Goal: Task Accomplishment & Management: Manage account settings

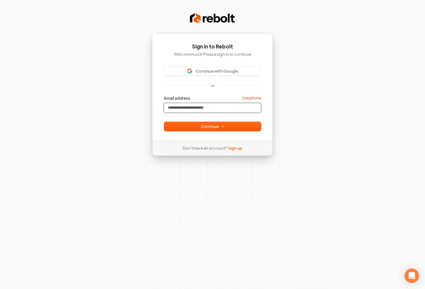
click at [214, 107] on input "Email address" at bounding box center [212, 107] width 97 height 9
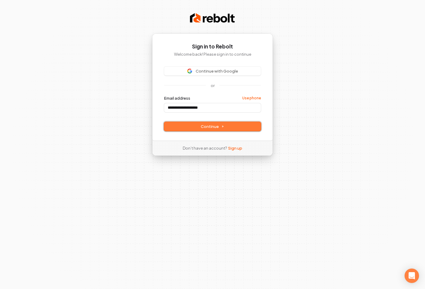
click at [213, 128] on span "Continue" at bounding box center [212, 126] width 23 height 5
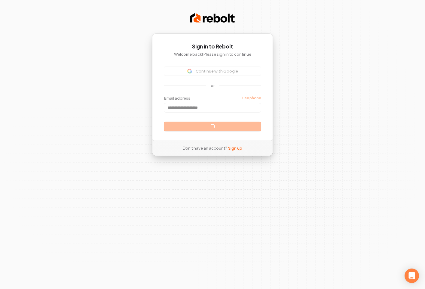
type input "**********"
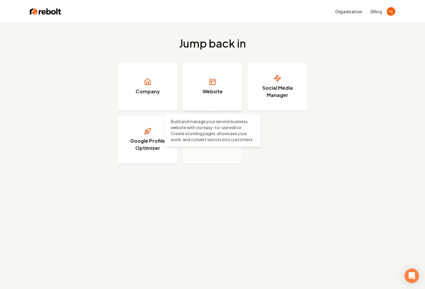
click at [195, 87] on link "Website" at bounding box center [213, 87] width 60 height 48
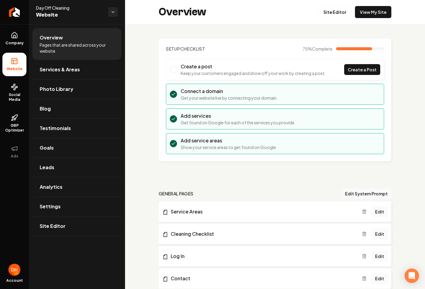
click at [17, 270] on img "Open user button" at bounding box center [14, 270] width 12 height 12
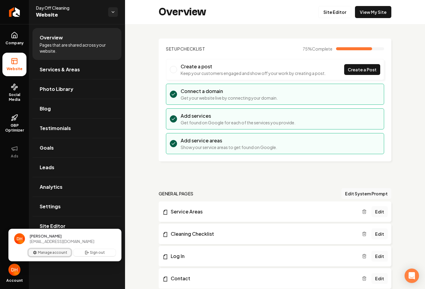
click at [55, 251] on button "Manage account" at bounding box center [50, 252] width 42 height 7
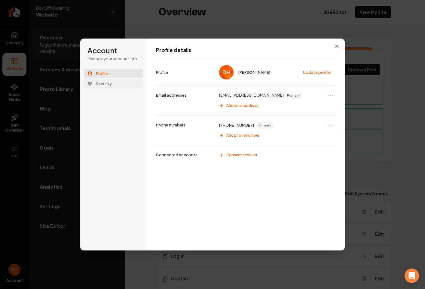
click at [114, 87] on button "Security" at bounding box center [113, 84] width 59 height 10
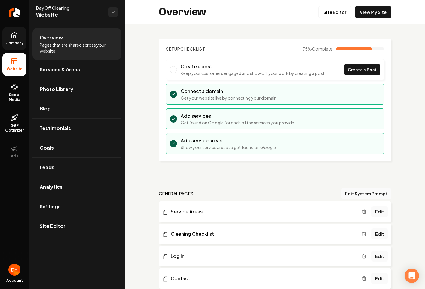
click at [18, 36] on link "Company" at bounding box center [14, 38] width 24 height 23
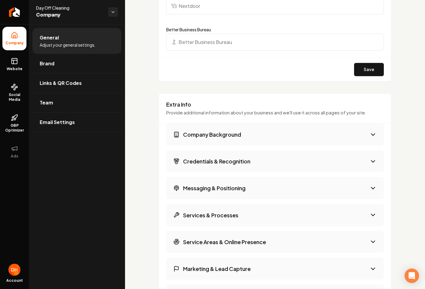
scroll to position [992, 0]
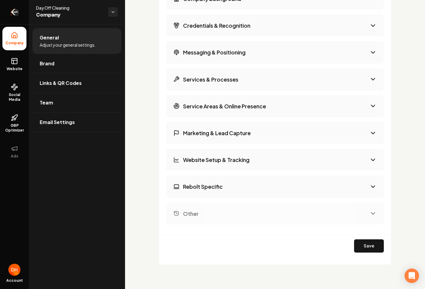
click at [16, 13] on icon "Return to dashboard" at bounding box center [15, 12] width 10 height 10
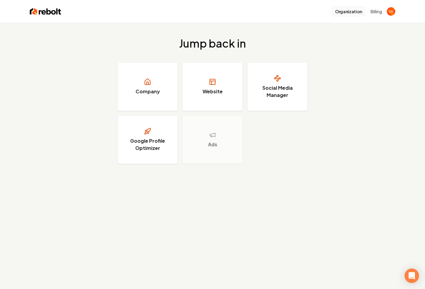
click at [348, 14] on button "Organization" at bounding box center [349, 11] width 34 height 11
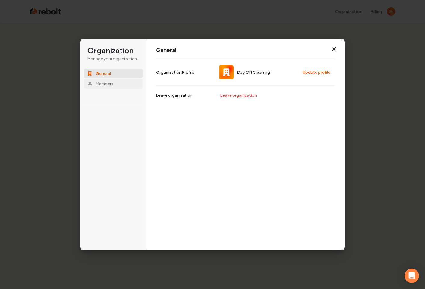
click at [107, 86] on button "Members" at bounding box center [113, 84] width 59 height 10
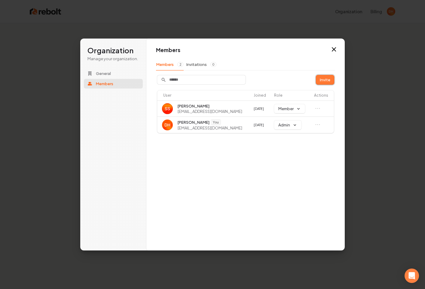
click at [321, 79] on button "Invite" at bounding box center [326, 79] width 18 height 9
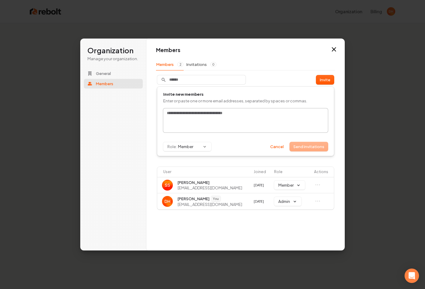
click at [283, 122] on div at bounding box center [245, 120] width 165 height 24
click at [273, 118] on div at bounding box center [245, 120] width 165 height 24
click at [173, 111] on input "text" at bounding box center [246, 113] width 160 height 6
click at [275, 137] on form "[PERSON_NAME][EMAIL_ADDRESS][DOMAIN_NAME] Role: Member Send invitations Cancel" at bounding box center [245, 129] width 165 height 43
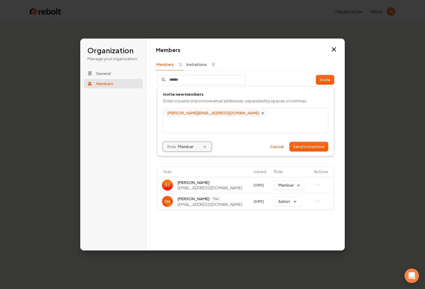
click at [202, 146] on button "Role: Member" at bounding box center [187, 146] width 48 height 9
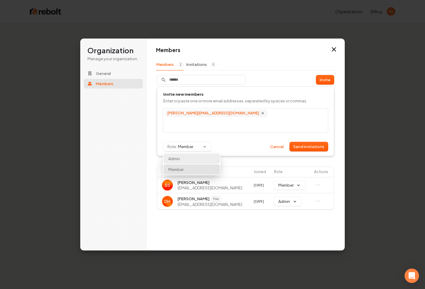
click at [177, 158] on p "Admin" at bounding box center [174, 158] width 12 height 5
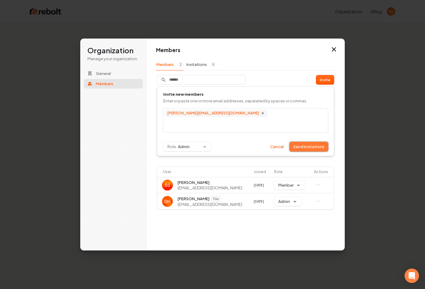
click at [299, 148] on button "Send invitations" at bounding box center [309, 146] width 38 height 9
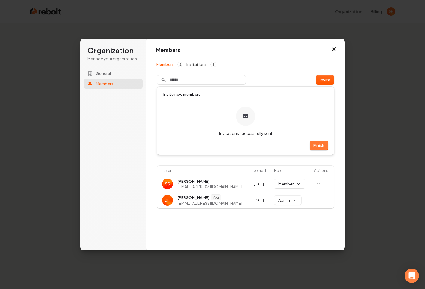
click at [320, 147] on button "Finish" at bounding box center [319, 145] width 18 height 9
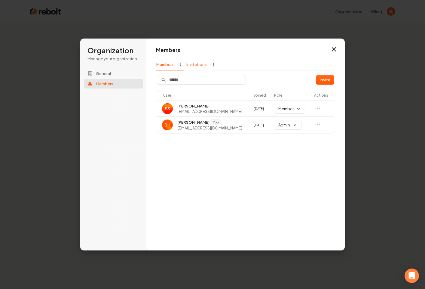
click at [197, 65] on button "Invitations 1" at bounding box center [201, 64] width 31 height 11
